Goal: Register for event/course

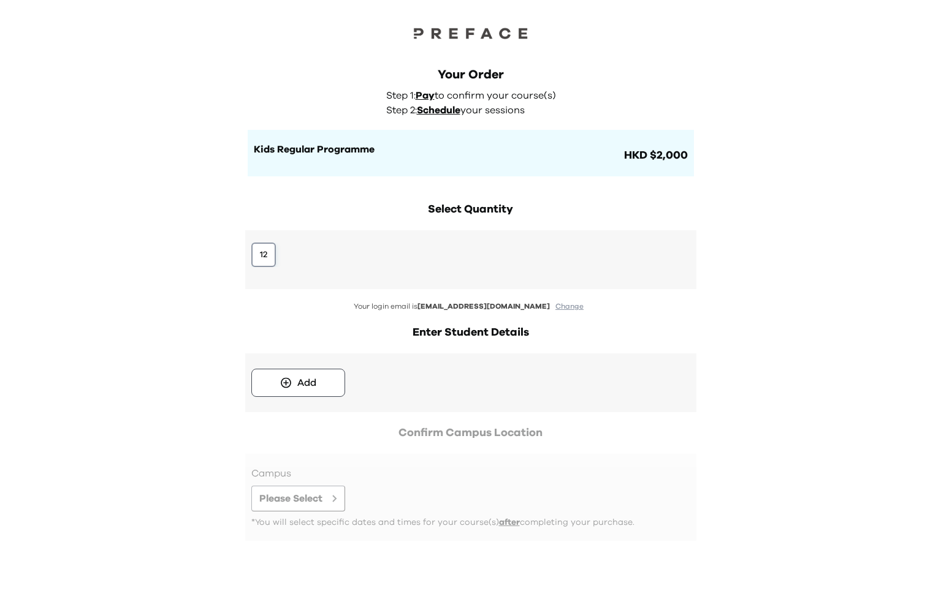
click at [272, 259] on button "12" at bounding box center [263, 255] width 25 height 25
click at [286, 386] on icon at bounding box center [286, 383] width 13 height 12
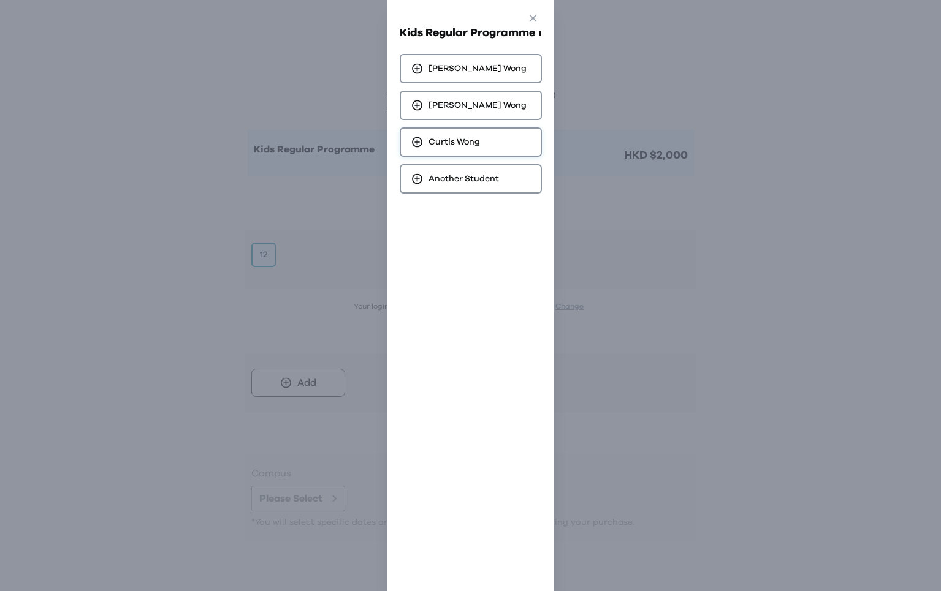
click at [466, 141] on span "Curtis Wong" at bounding box center [453, 142] width 51 height 12
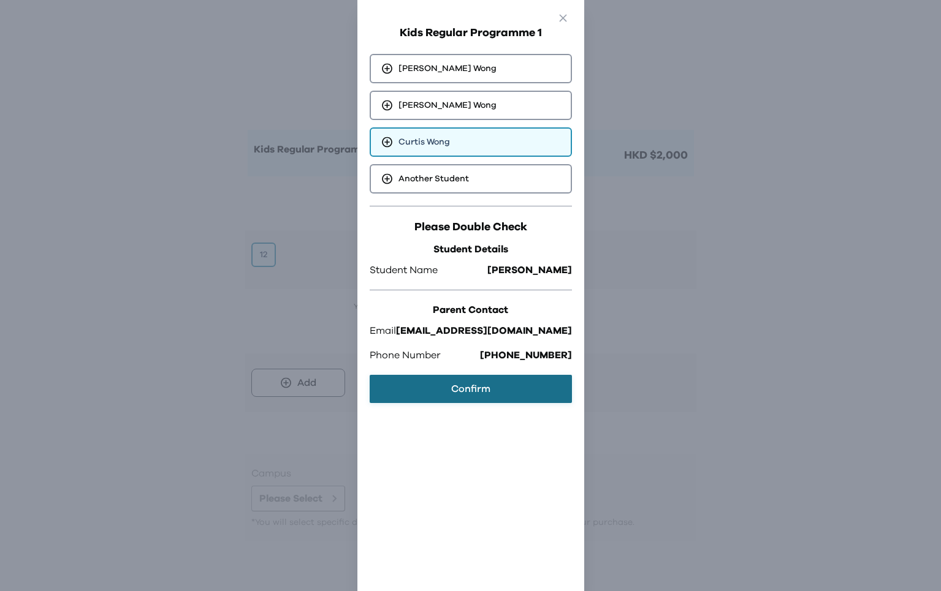
click at [492, 392] on button "Confirm" at bounding box center [471, 389] width 202 height 28
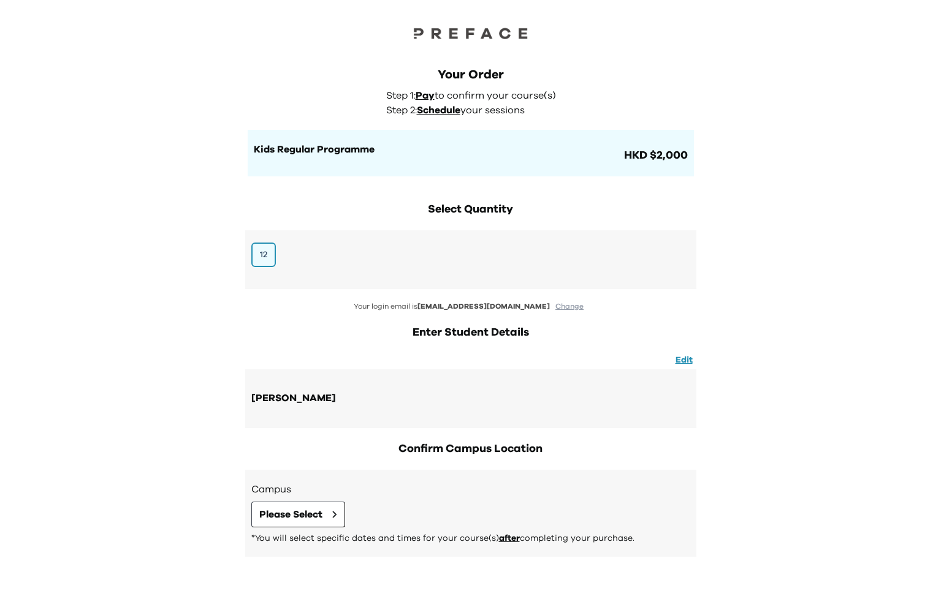
scroll to position [52, 0]
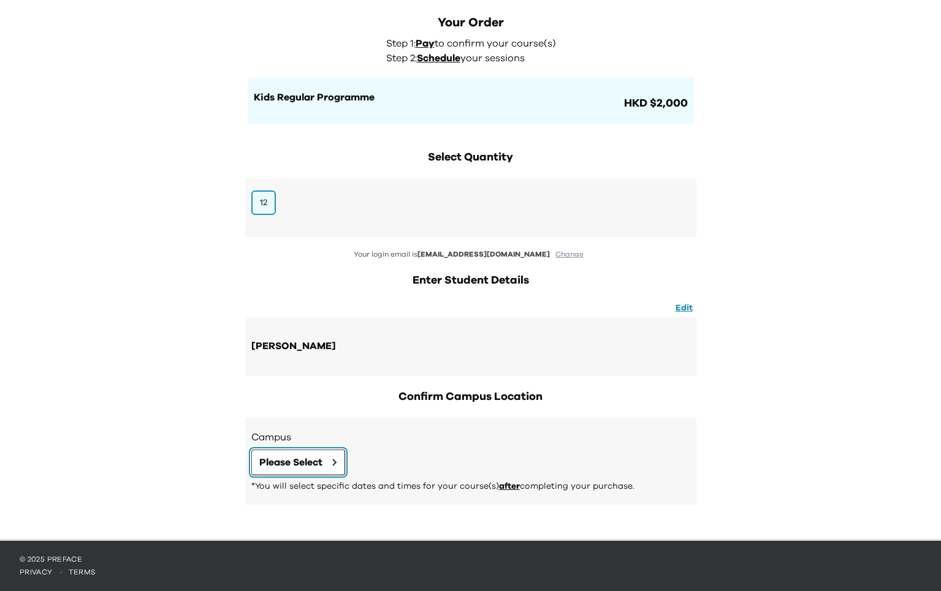
click at [306, 456] on span "Please Select" at bounding box center [290, 462] width 63 height 15
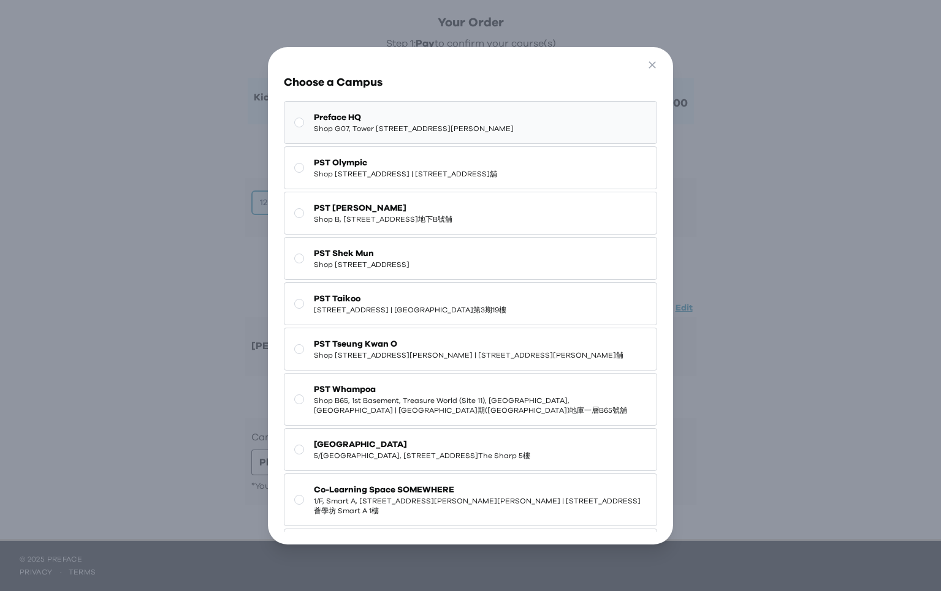
click at [393, 134] on span "Shop G07, Tower 535, 535 Jaffe Road, Causeway Bay | 銅鑼灣謝斐道535號Tower 535 地下G07號舖" at bounding box center [414, 129] width 200 height 10
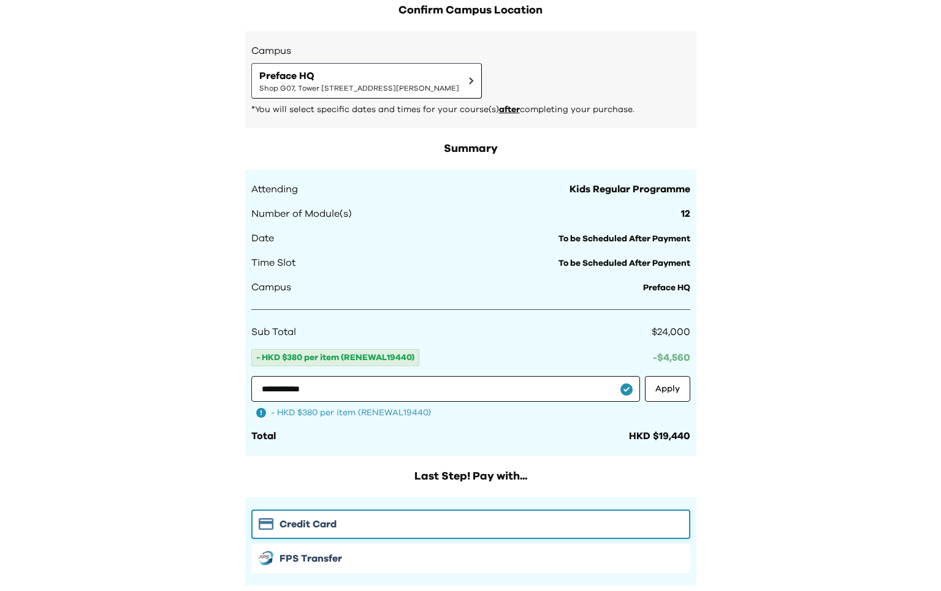
scroll to position [652, 0]
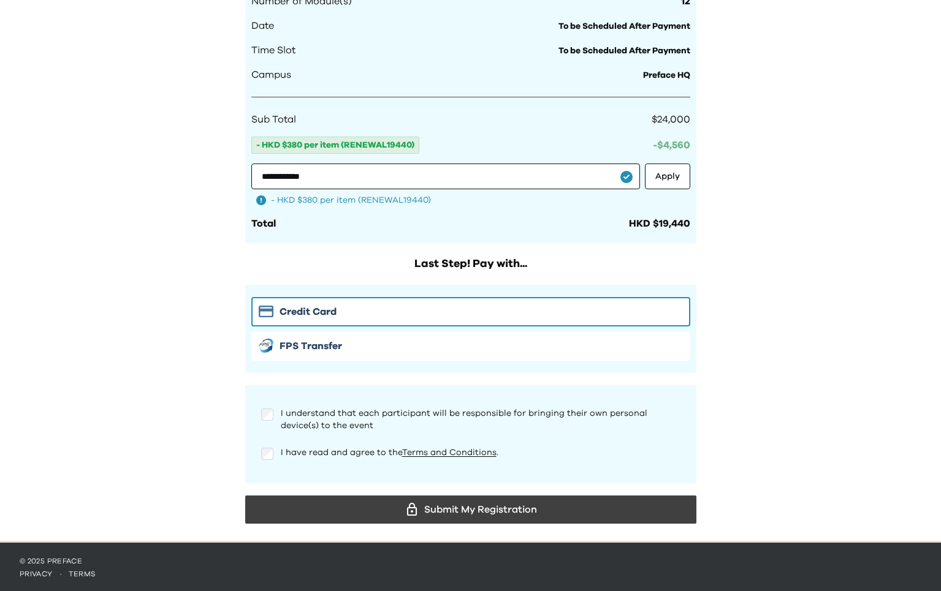
click at [290, 490] on div "**********" at bounding box center [470, 228] width 451 height 601
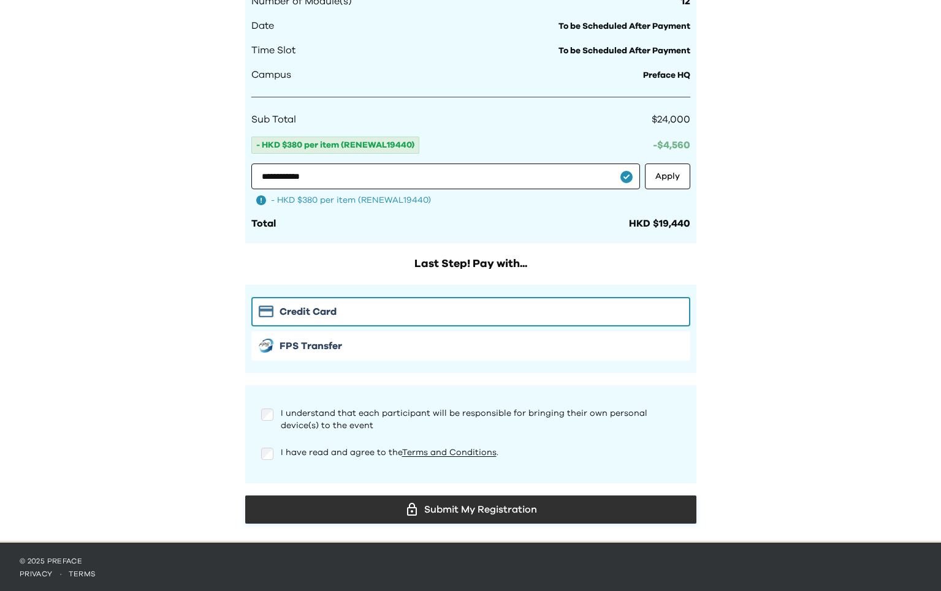
click at [294, 507] on div "Submit My Registration" at bounding box center [471, 510] width 432 height 18
